Goal: Task Accomplishment & Management: Manage account settings

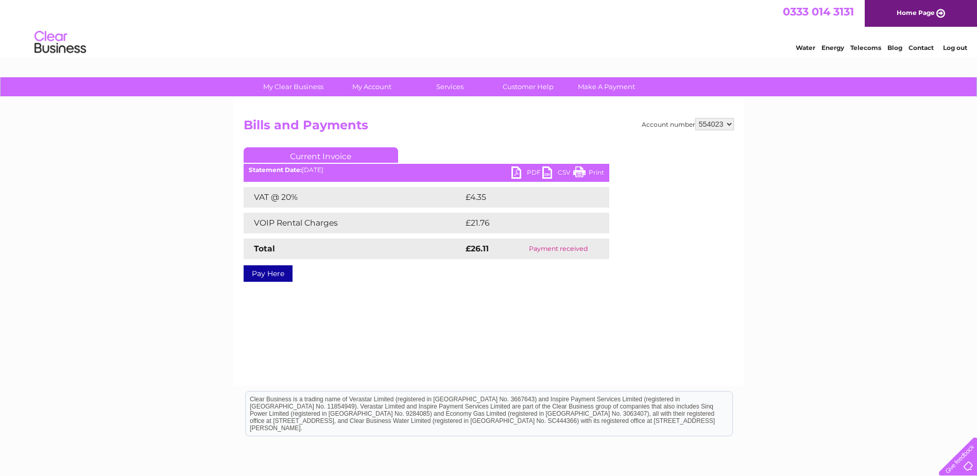
click at [588, 172] on link "Print" at bounding box center [588, 173] width 31 height 15
